Goal: Information Seeking & Learning: Learn about a topic

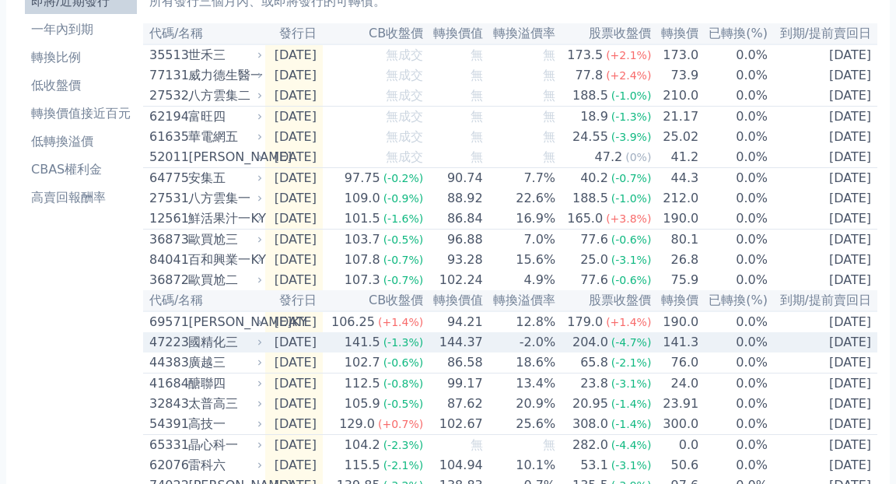
scroll to position [110, 0]
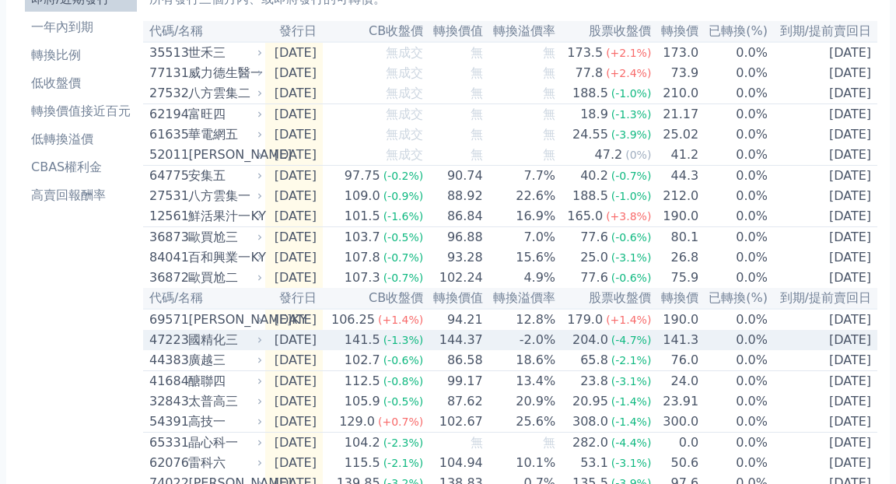
click at [223, 349] on div "國精化三" at bounding box center [223, 339] width 71 height 19
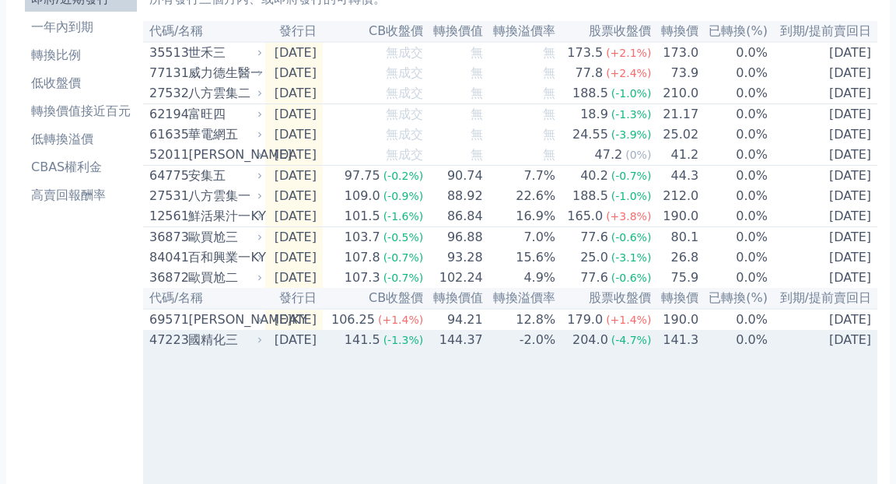
click at [223, 349] on div "國精化三" at bounding box center [223, 339] width 71 height 19
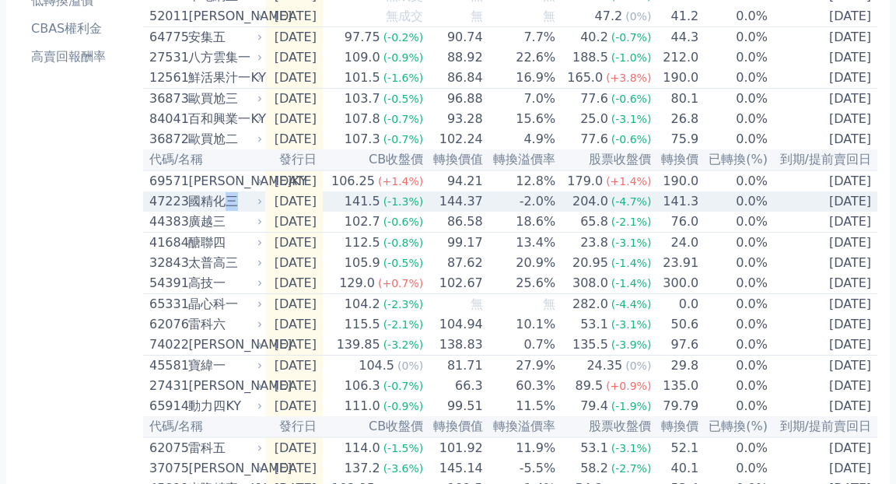
scroll to position [262, 0]
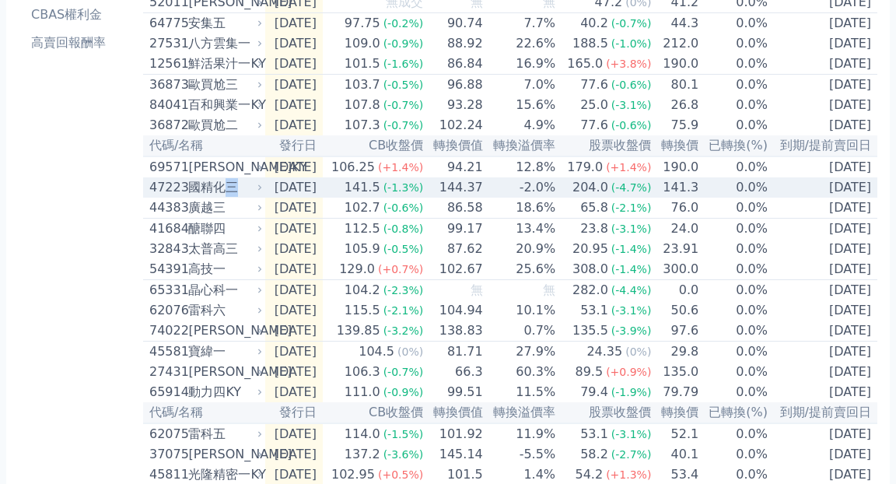
click at [204, 197] on div "國精化三" at bounding box center [223, 187] width 71 height 19
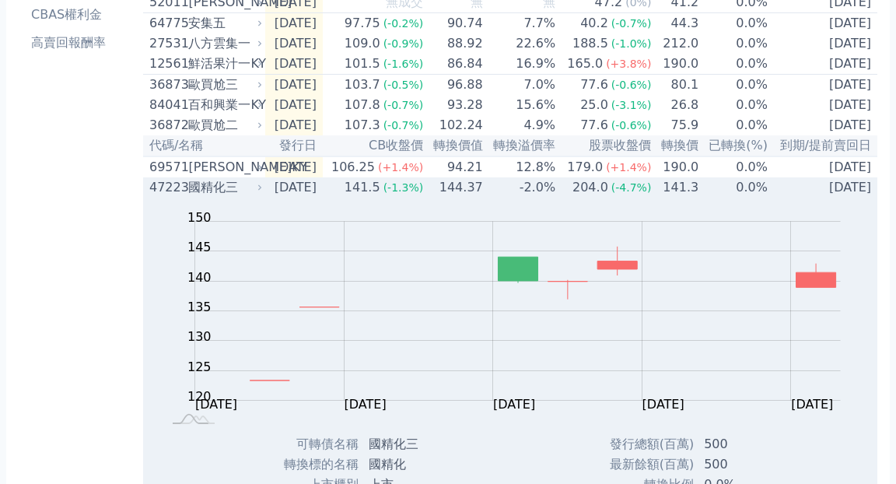
click at [197, 197] on div "國精化三" at bounding box center [223, 187] width 71 height 19
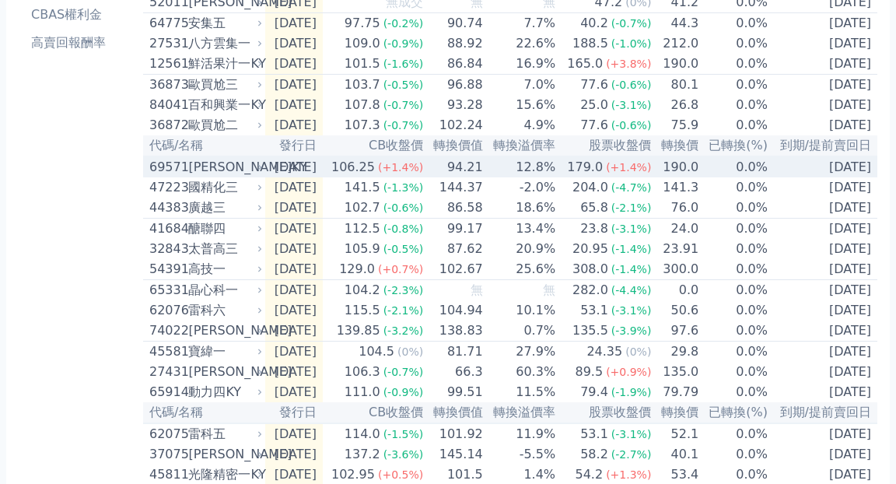
click at [204, 176] on div "[PERSON_NAME]KY" at bounding box center [223, 167] width 71 height 19
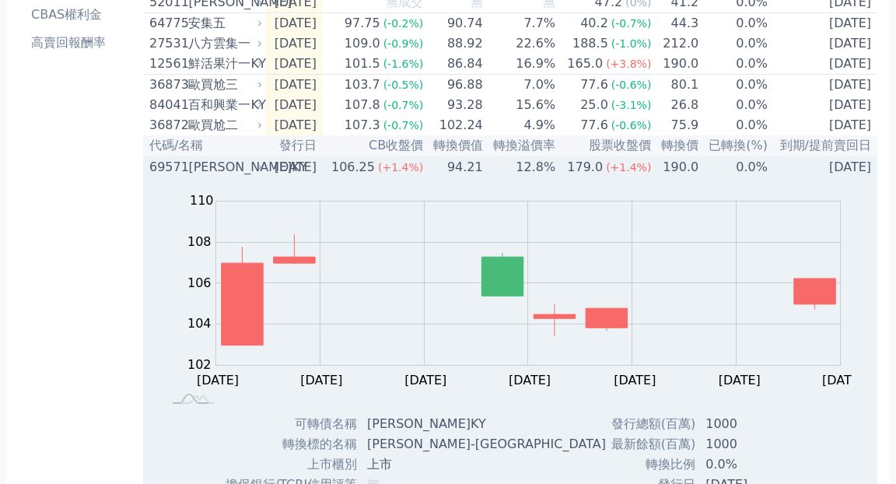
click at [204, 176] on div "[PERSON_NAME]KY" at bounding box center [223, 167] width 71 height 19
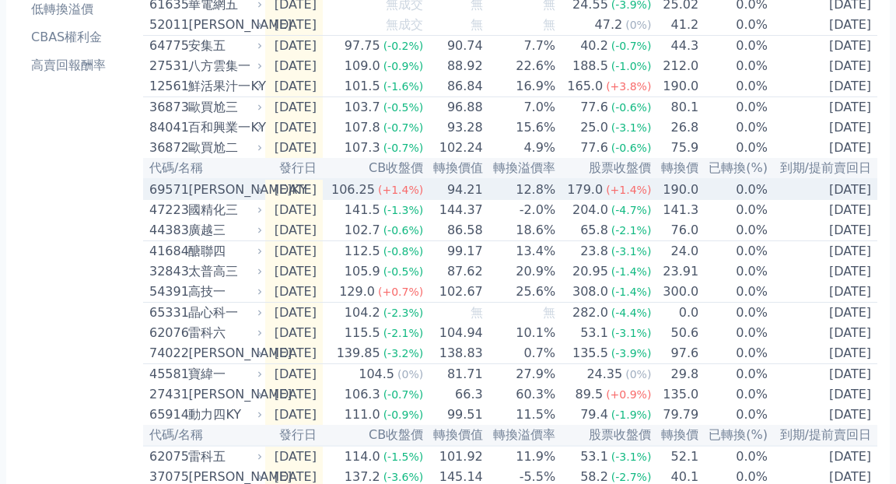
scroll to position [231, 0]
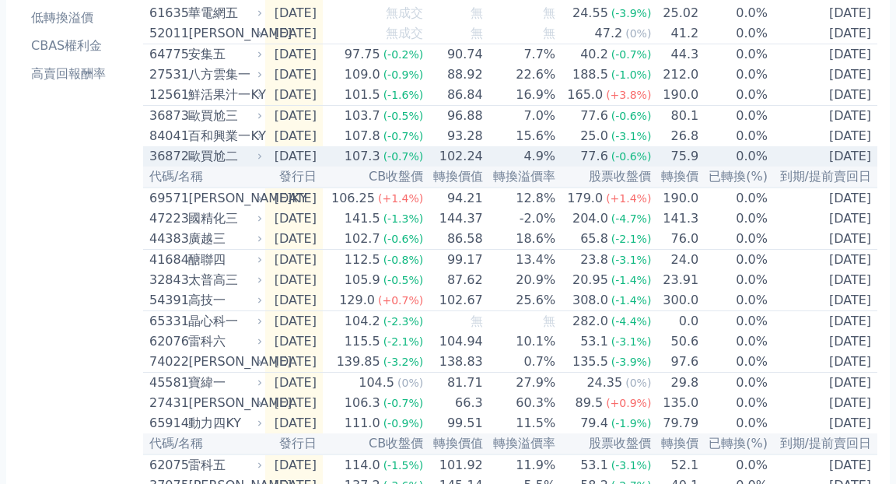
click at [203, 166] on div "歐買尬二" at bounding box center [223, 156] width 71 height 19
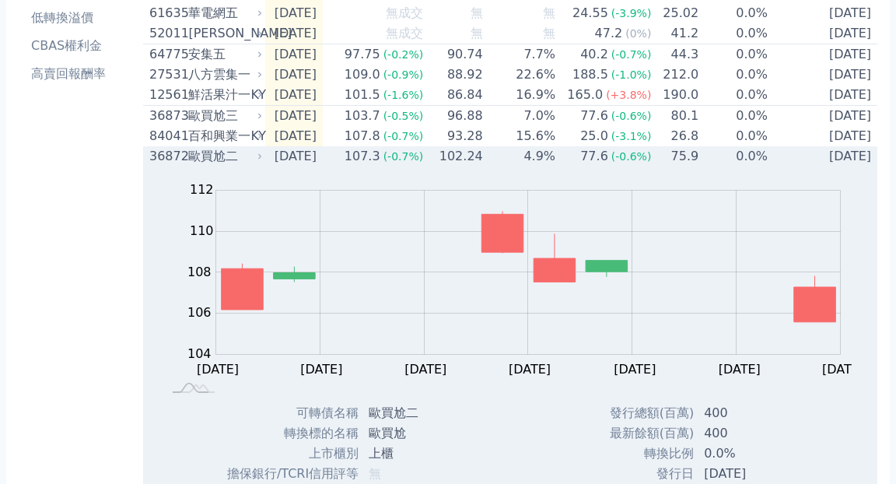
click at [203, 166] on div "歐買尬二" at bounding box center [223, 156] width 71 height 19
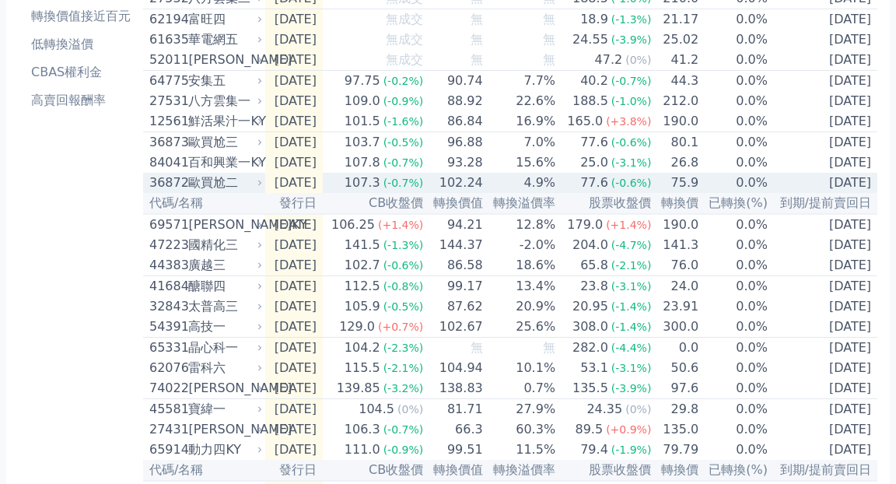
scroll to position [200, 0]
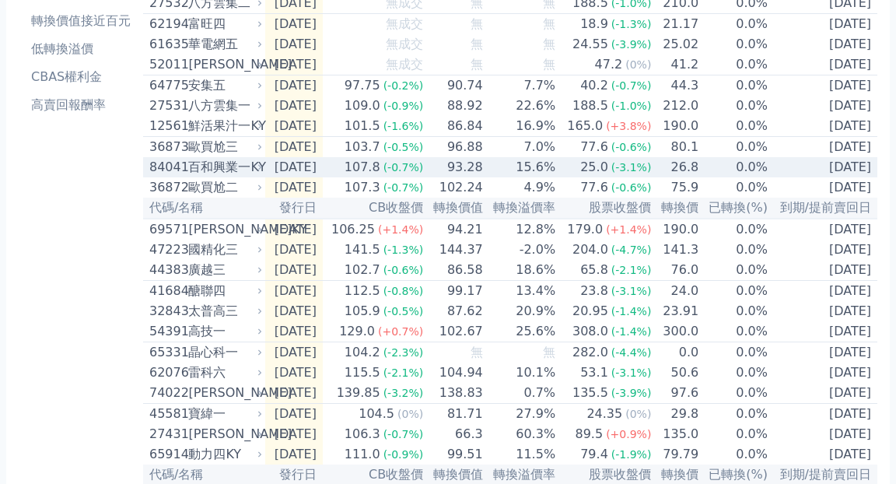
click at [201, 176] on div "百和興業一KY" at bounding box center [223, 167] width 71 height 19
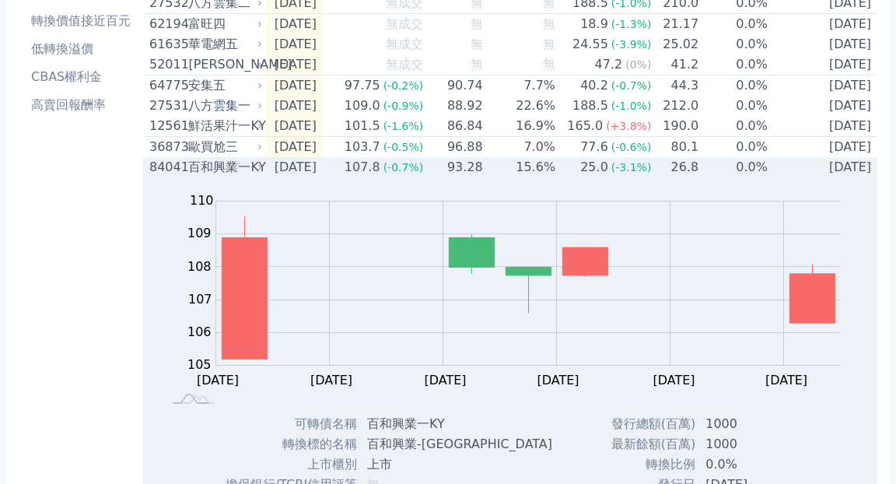
click at [201, 176] on div "百和興業一KY" at bounding box center [223, 167] width 71 height 19
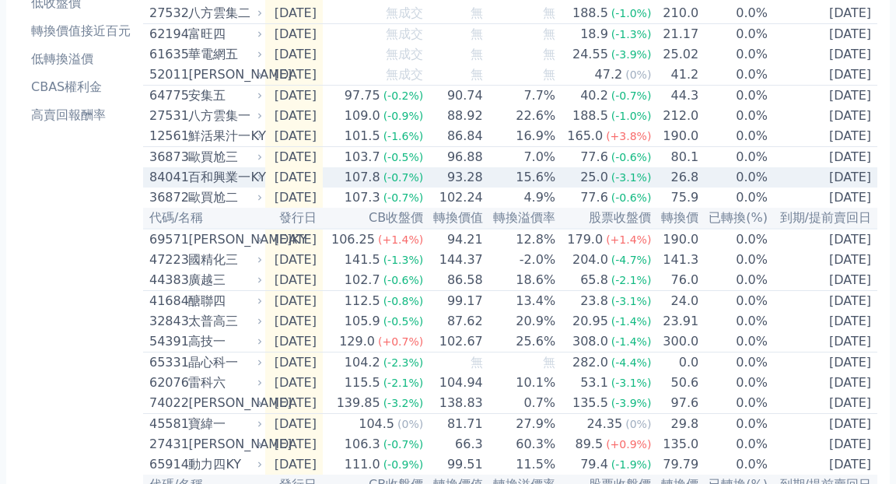
scroll to position [185, 0]
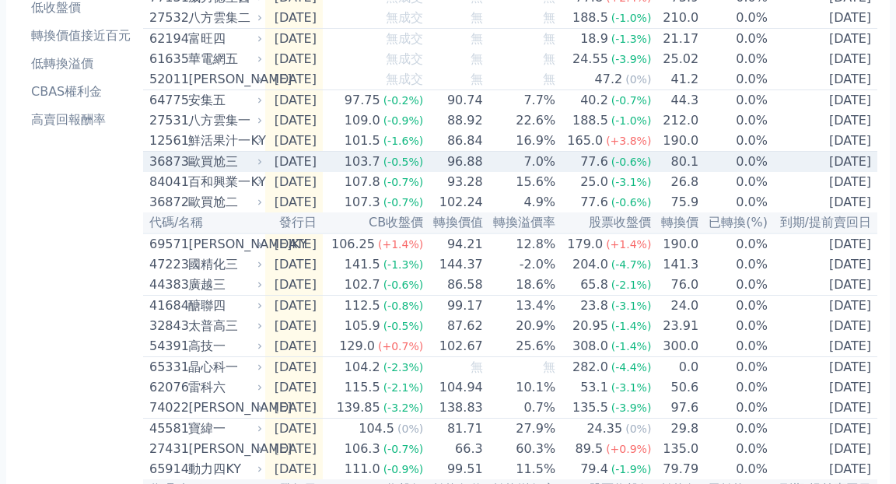
click at [201, 171] on div "歐買尬三" at bounding box center [223, 161] width 71 height 19
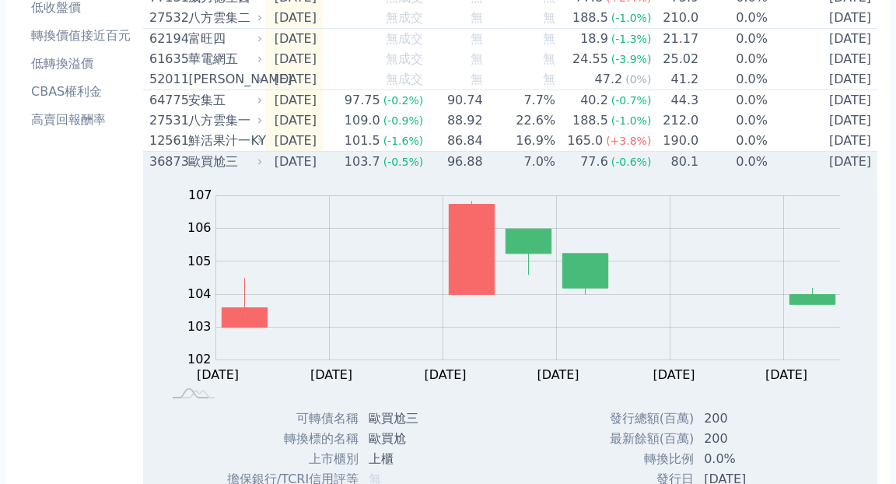
click at [201, 171] on div "歐買尬三" at bounding box center [223, 161] width 71 height 19
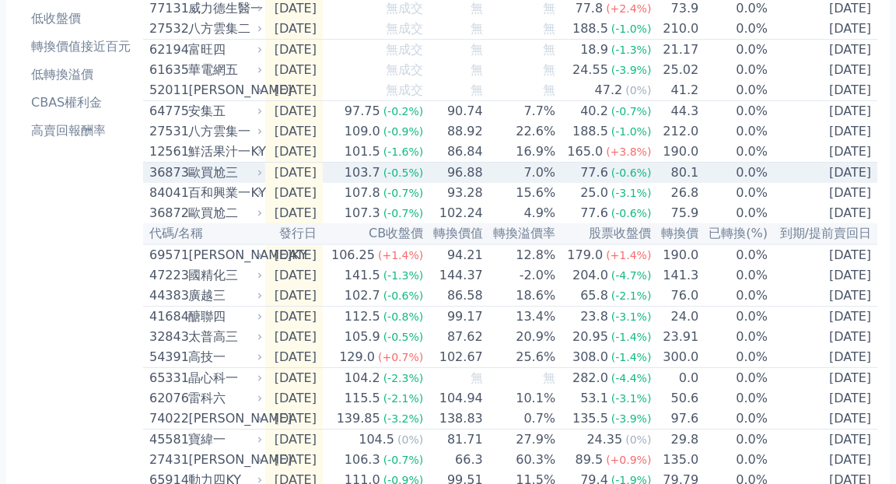
scroll to position [173, 0]
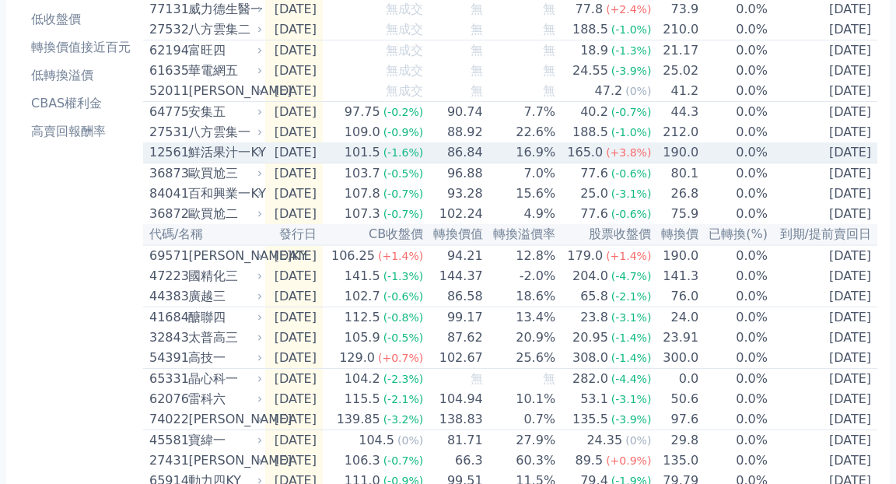
click at [203, 162] on div "鮮活果汁一KY" at bounding box center [223, 152] width 71 height 19
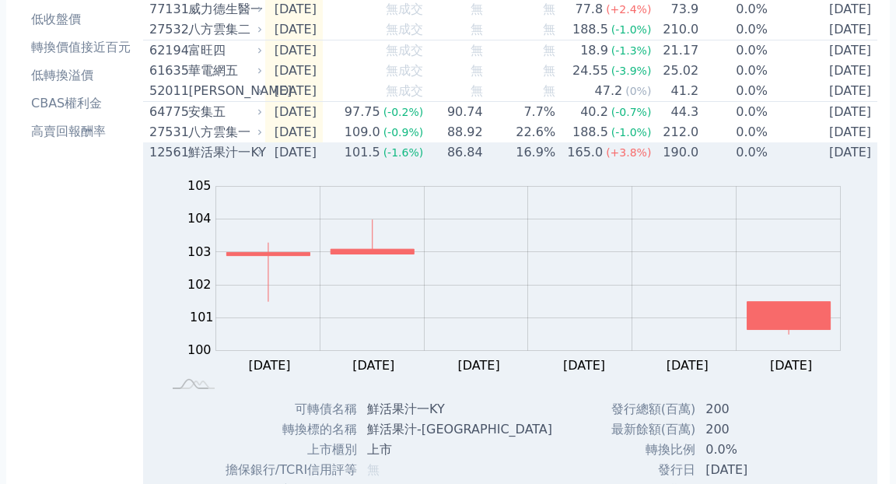
click at [203, 162] on div "鮮活果汁一KY" at bounding box center [223, 152] width 71 height 19
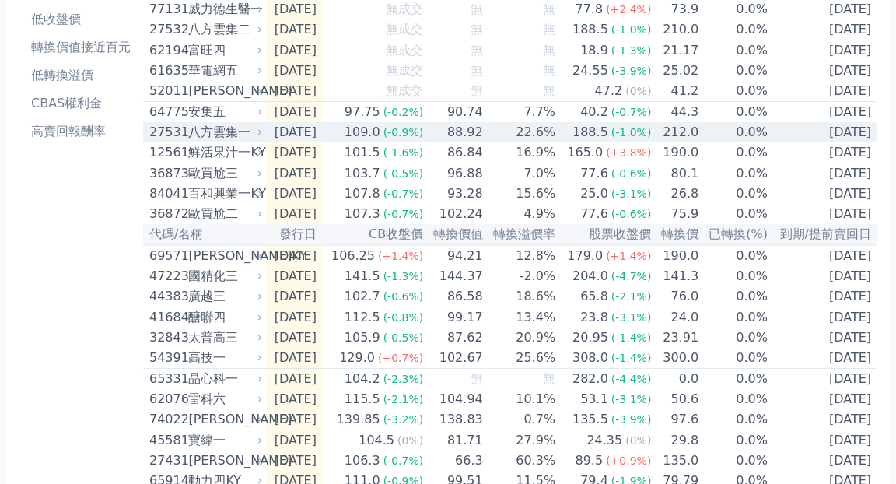
click at [202, 141] on div "八方雲集一" at bounding box center [223, 132] width 71 height 19
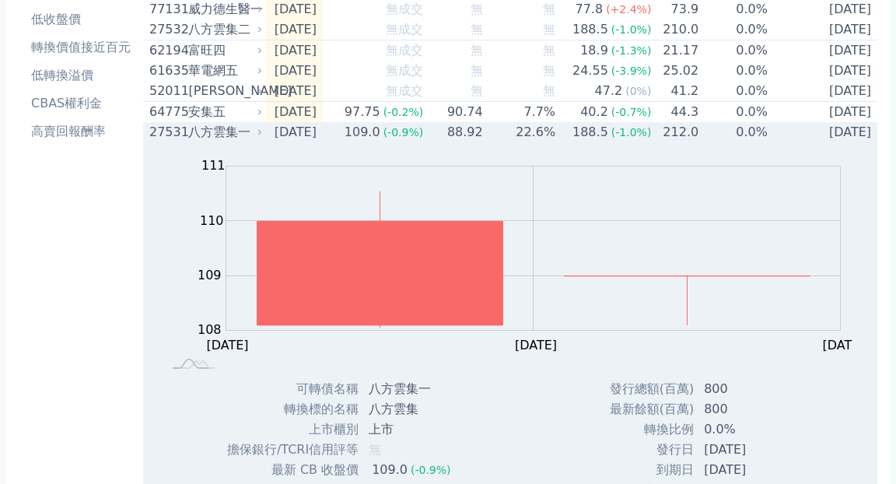
click at [202, 141] on div "八方雲集一" at bounding box center [223, 132] width 71 height 19
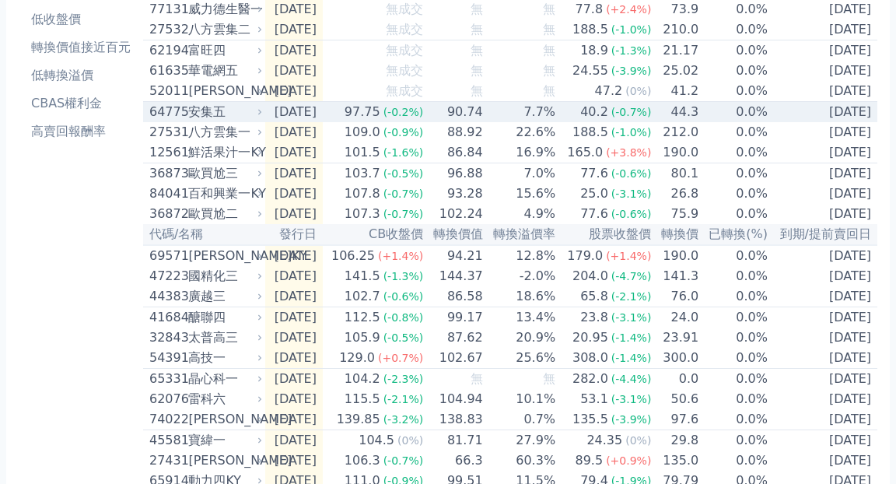
click at [202, 121] on div "安集五" at bounding box center [223, 112] width 71 height 19
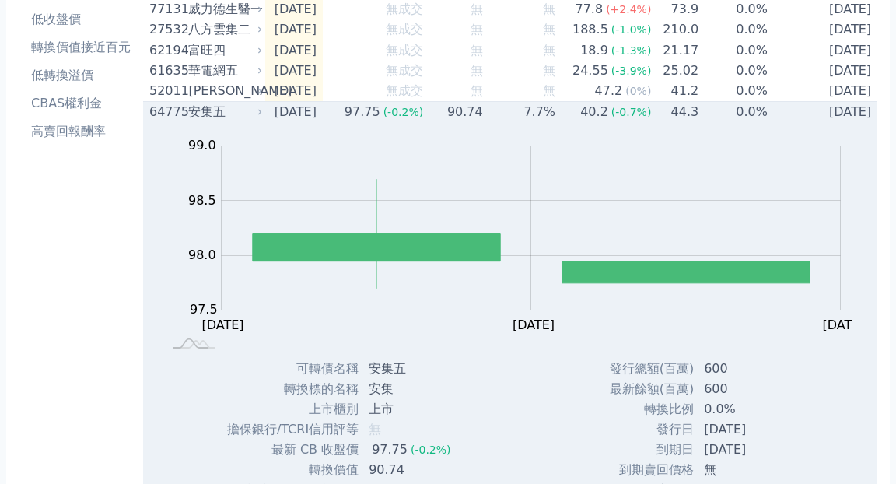
click at [202, 121] on div "安集五" at bounding box center [223, 112] width 71 height 19
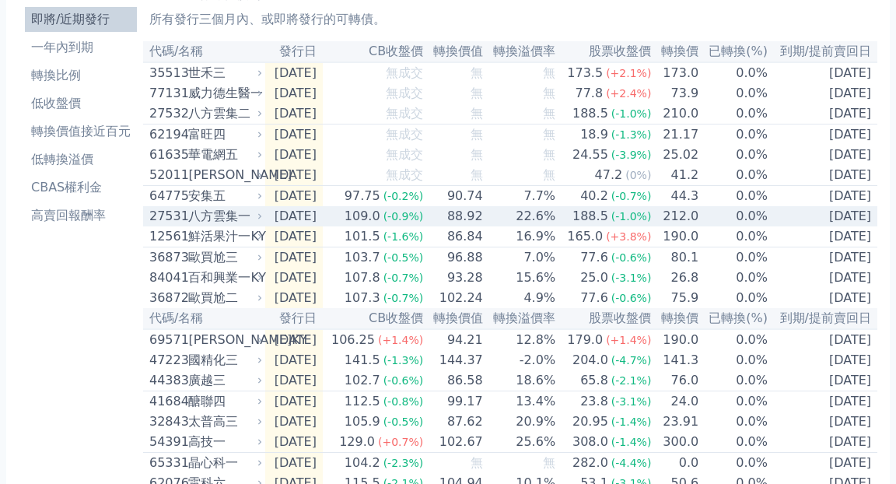
scroll to position [115, 0]
